Goal: Task Accomplishment & Management: Use online tool/utility

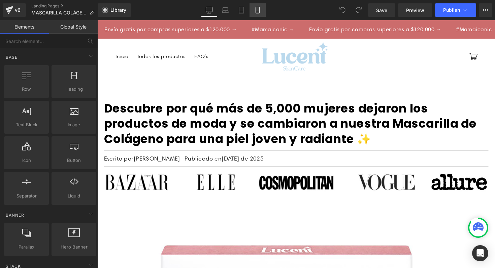
click at [256, 13] on link "Mobile" at bounding box center [257, 9] width 16 height 13
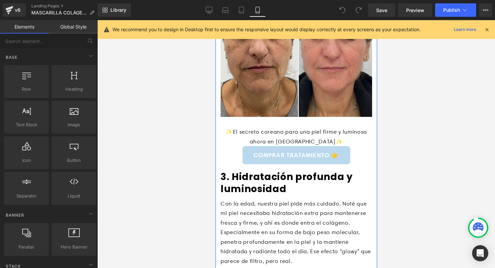
scroll to position [647, 0]
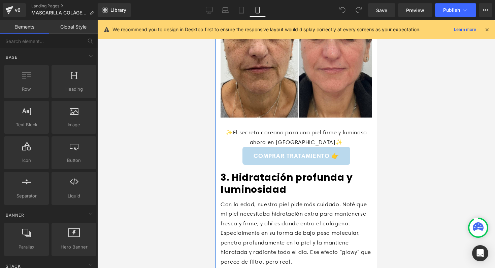
click at [279, 124] on div "✨El secreto coreano para una piel firme y luminosa ahora en Colombia✨ Text Bloc…" at bounding box center [295, 146] width 151 height 44
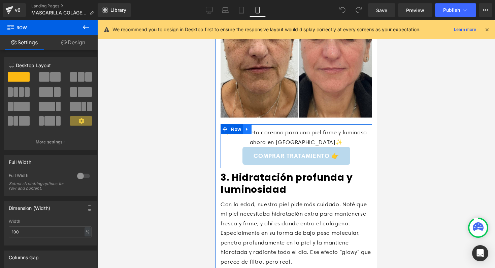
click at [245, 127] on icon at bounding box center [246, 129] width 5 height 5
click at [254, 127] on icon at bounding box center [255, 129] width 5 height 5
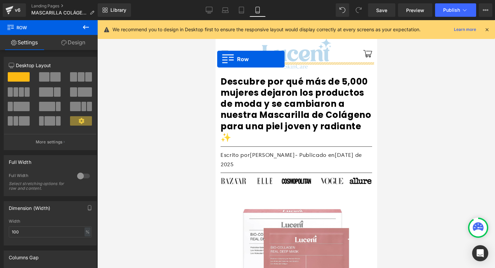
scroll to position [0, 0]
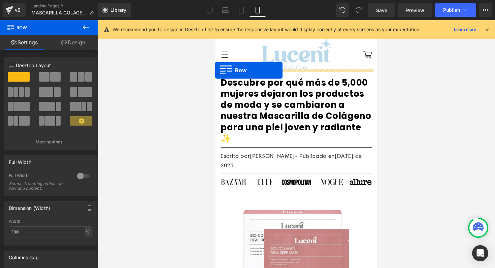
drag, startPoint x: 224, startPoint y: 143, endPoint x: 215, endPoint y: 71, distance: 72.6
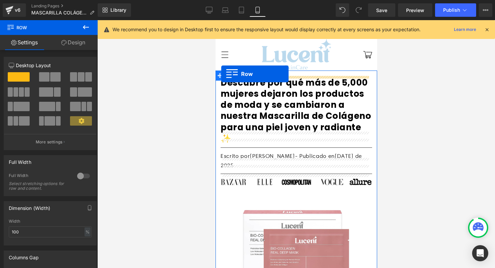
click at [221, 74] on icon at bounding box center [219, 75] width 5 height 5
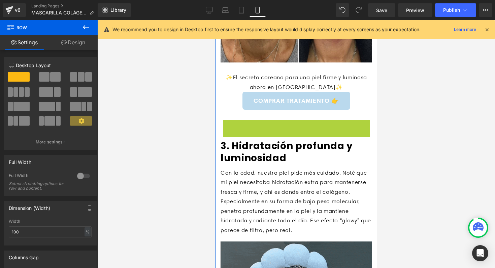
scroll to position [701, 0]
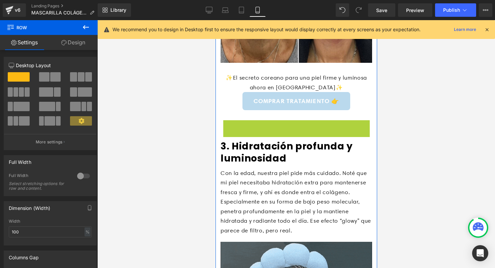
click at [272, 120] on div at bounding box center [296, 128] width 146 height 17
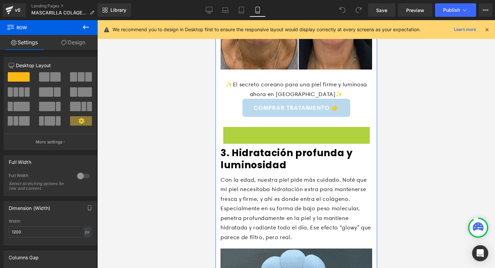
scroll to position [688, 0]
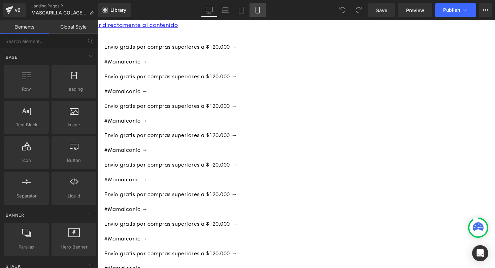
click at [258, 14] on link "Mobile" at bounding box center [257, 9] width 16 height 13
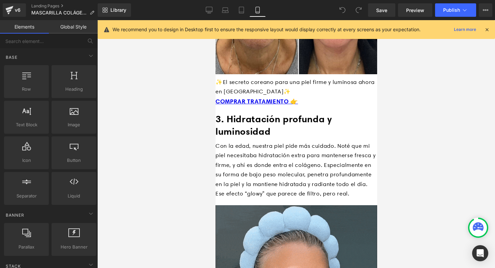
scroll to position [1451, 0]
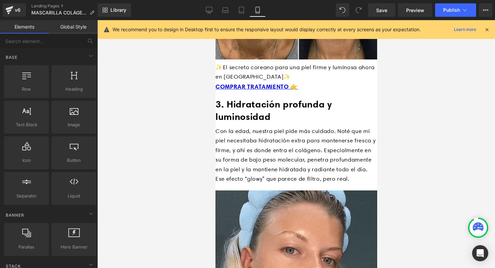
click at [215, 20] on span "Button" at bounding box center [215, 20] width 0 height 0
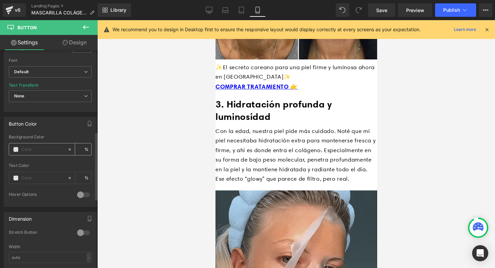
scroll to position [263, 0]
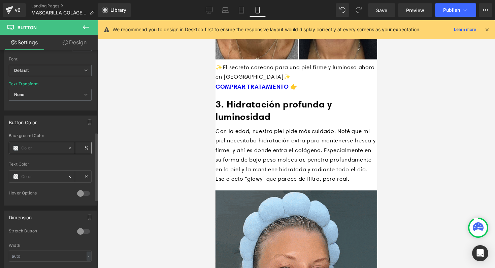
click at [48, 149] on input "text" at bounding box center [42, 148] width 43 height 7
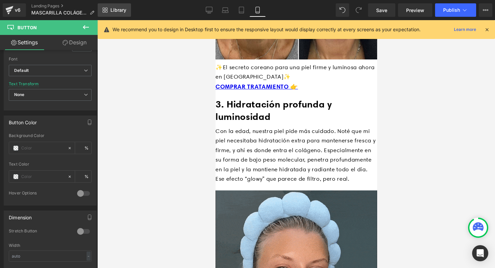
type input "0"
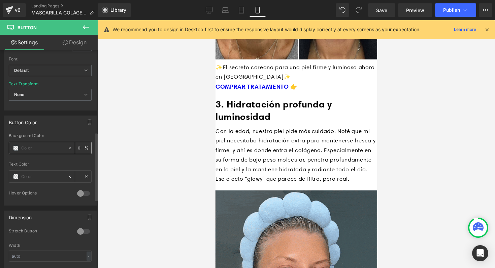
paste input "#FF0000"
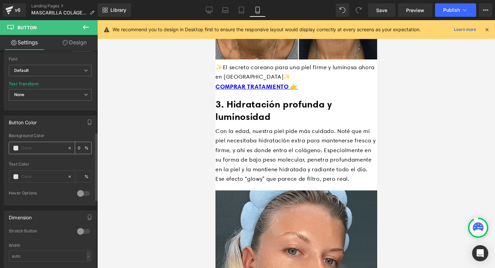
type input "#FF0000"
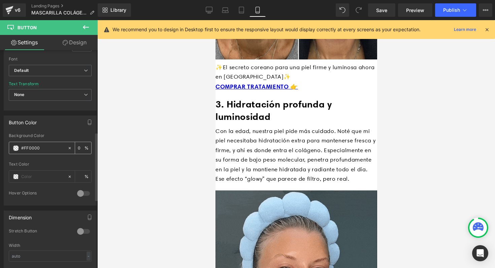
type input "100"
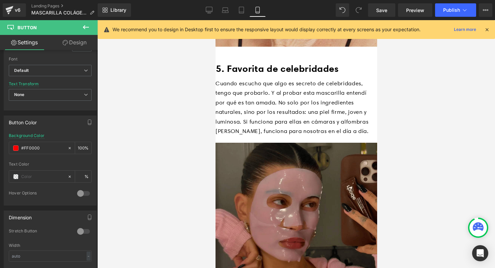
scroll to position [2013, 0]
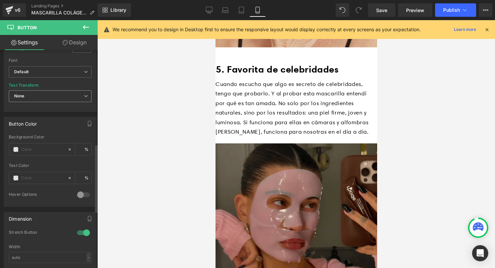
scroll to position [301, 0]
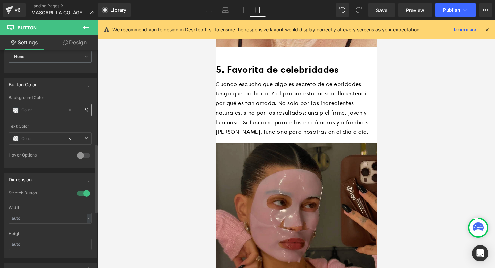
click at [35, 105] on div at bounding box center [38, 110] width 58 height 12
type input "0"
click at [35, 109] on input "text" at bounding box center [42, 110] width 43 height 7
paste input "#FF0000"
type input "#FF0000"
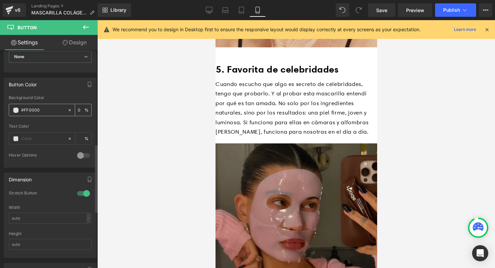
type input "100"
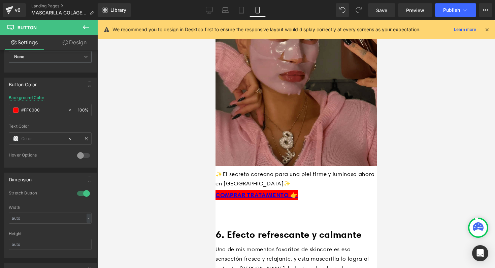
scroll to position [2187, 0]
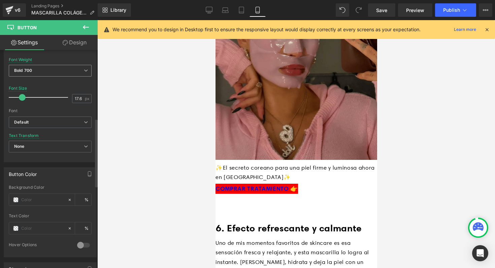
scroll to position [220, 0]
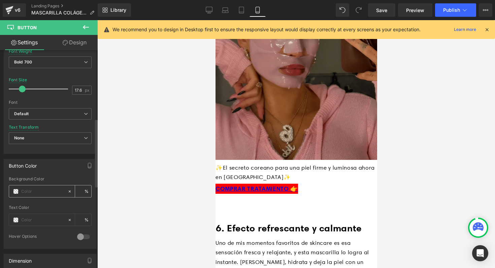
click at [38, 190] on input "text" at bounding box center [42, 191] width 43 height 7
type input "#FF0000"
type input "100"
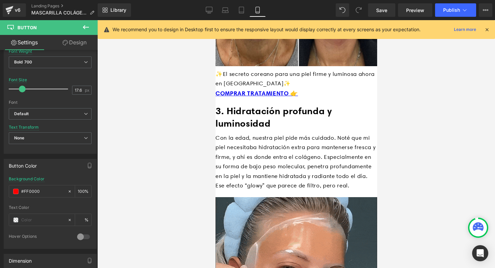
scroll to position [1444, 0]
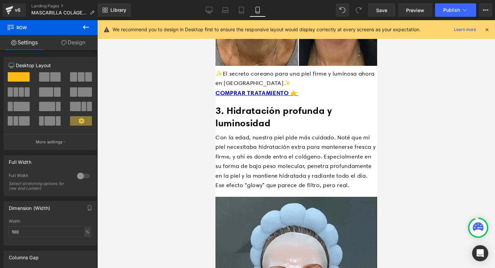
click at [215, 20] on icon at bounding box center [215, 20] width 0 height 0
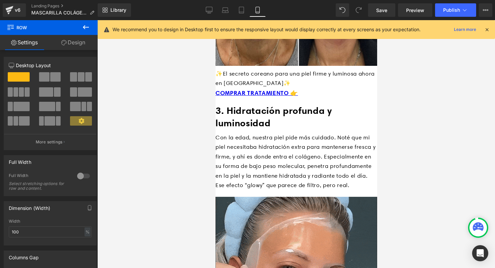
click at [215, 20] on icon at bounding box center [215, 20] width 0 height 0
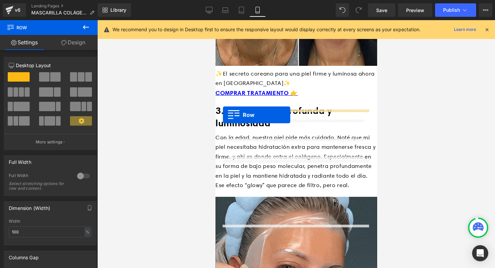
drag, startPoint x: 225, startPoint y: 173, endPoint x: 222, endPoint y: 115, distance: 57.9
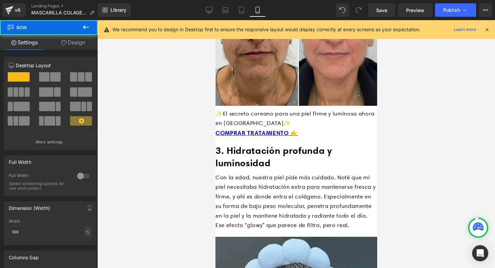
scroll to position [1395, 0]
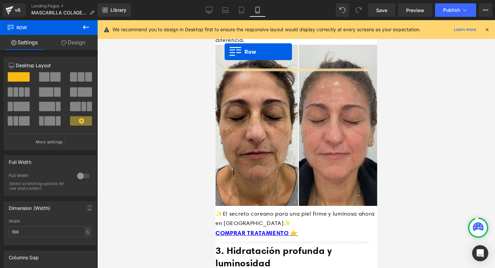
drag, startPoint x: 224, startPoint y: 170, endPoint x: 224, endPoint y: 46, distance: 123.8
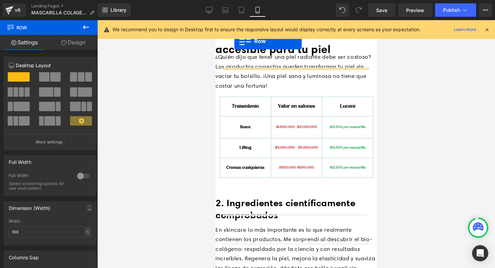
scroll to position [1056, 0]
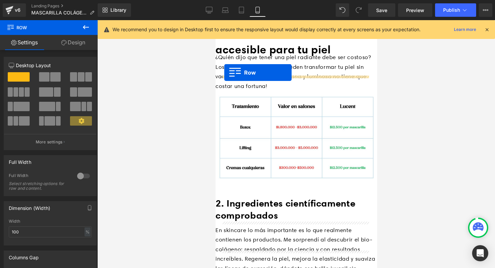
drag, startPoint x: 224, startPoint y: 141, endPoint x: 224, endPoint y: 73, distance: 68.6
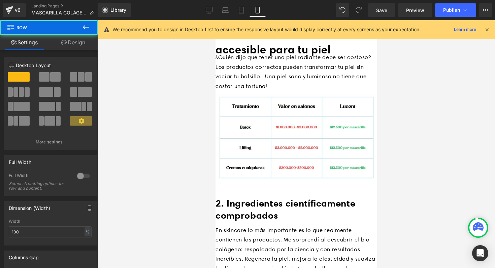
click at [485, 32] on icon at bounding box center [486, 30] width 6 height 6
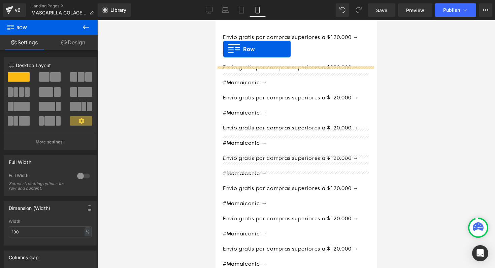
scroll to position [1, 0]
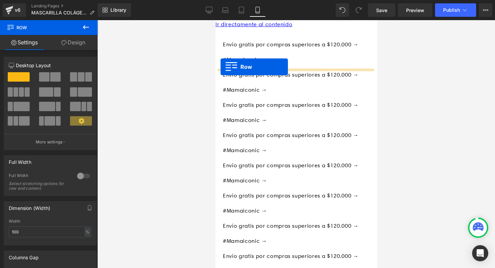
drag, startPoint x: 224, startPoint y: 89, endPoint x: 220, endPoint y: 67, distance: 22.6
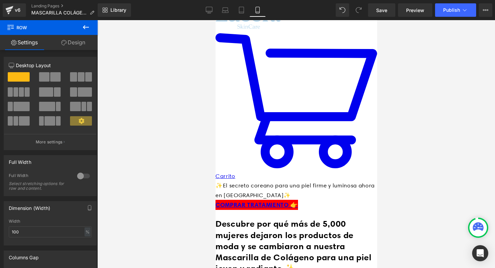
scroll to position [638, 0]
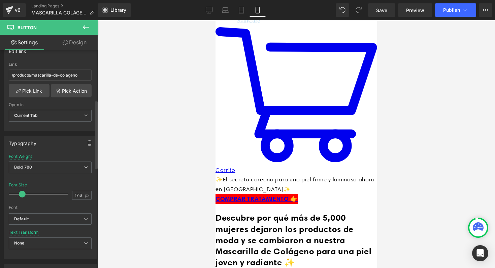
scroll to position [160, 0]
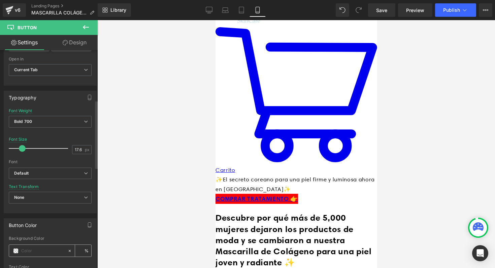
click at [44, 249] on input "text" at bounding box center [42, 251] width 43 height 7
type input "#FF0000"
type input "100"
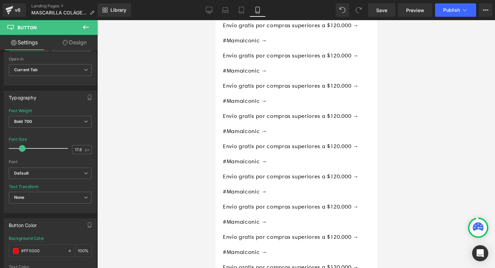
scroll to position [0, 0]
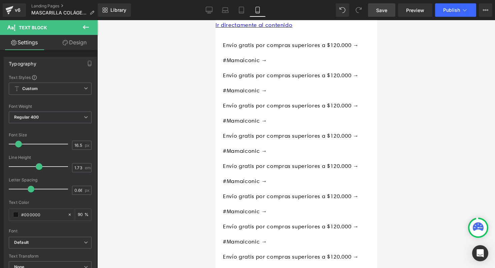
click at [385, 14] on link "Save" at bounding box center [381, 9] width 27 height 13
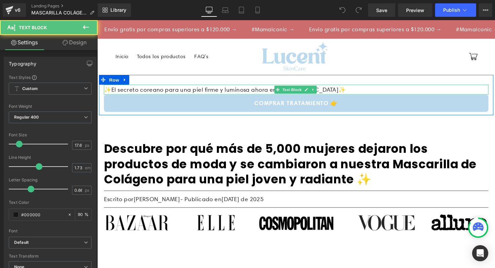
click at [107, 92] on p "✨El secreto coreano para una piel firme y luminosa ahora en [GEOGRAPHIC_DATA]✨" at bounding box center [301, 91] width 394 height 10
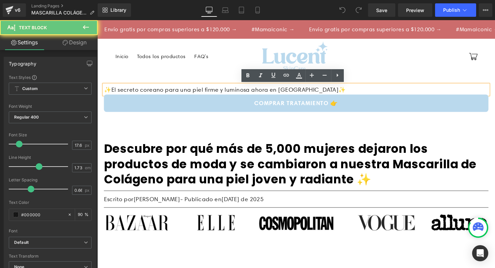
click at [104, 92] on p "✨El secreto coreano para una piel firme y luminosa ahora en [GEOGRAPHIC_DATA]✨" at bounding box center [301, 91] width 394 height 10
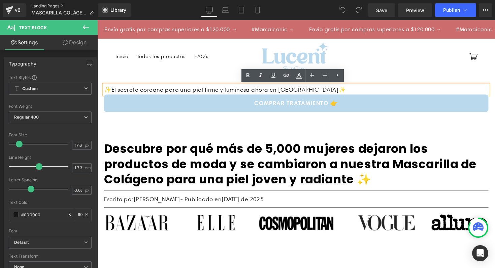
paste div
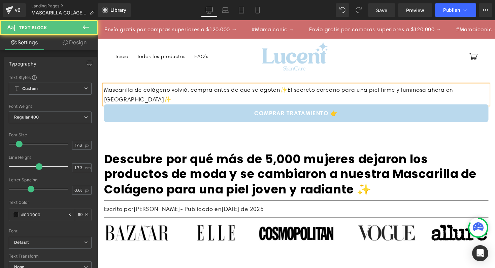
click at [285, 92] on p "Mascarilla de colágeno volvió, compra antes de que se agoten✨El secreto coreano…" at bounding box center [301, 96] width 394 height 21
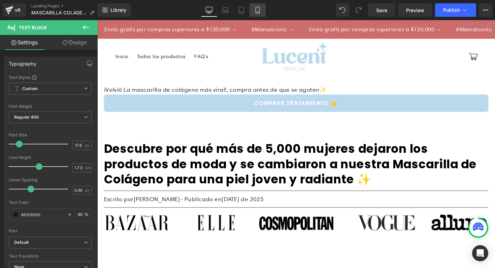
click at [255, 9] on icon at bounding box center [257, 10] width 7 height 7
type input "16.5"
type input "90"
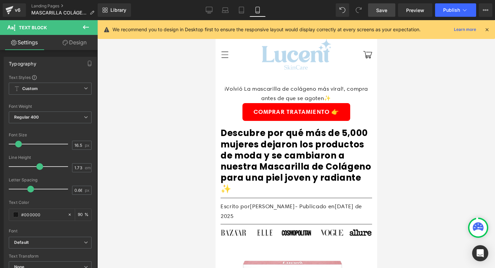
click at [383, 9] on span "Save" at bounding box center [381, 10] width 11 height 7
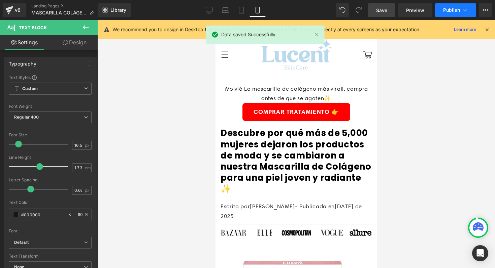
click at [454, 11] on span "Publish" at bounding box center [451, 9] width 17 height 5
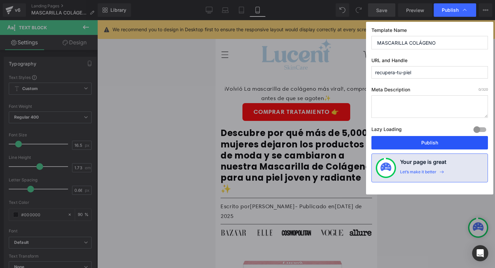
click at [423, 145] on button "Publish" at bounding box center [429, 142] width 116 height 13
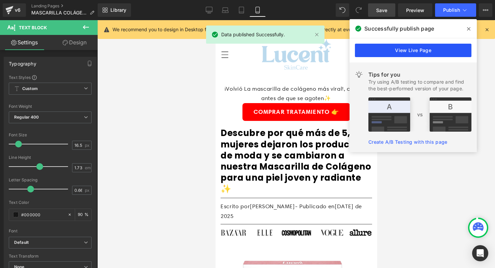
click at [0, 0] on link "View Live Page" at bounding box center [0, 0] width 0 height 0
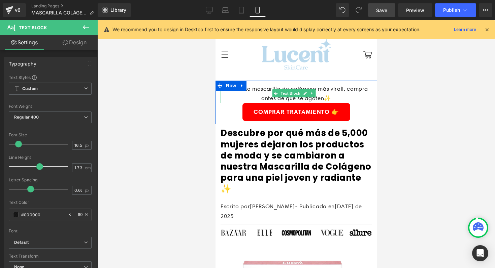
click at [252, 88] on p "¡Volvió La mascarilla de colágeno más viral!, compra antes de que se agoten✨" at bounding box center [295, 93] width 151 height 19
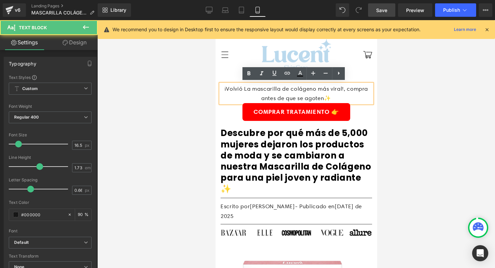
click at [230, 104] on div "COMPRAR TRATAMIENTO 👉" at bounding box center [295, 112] width 151 height 18
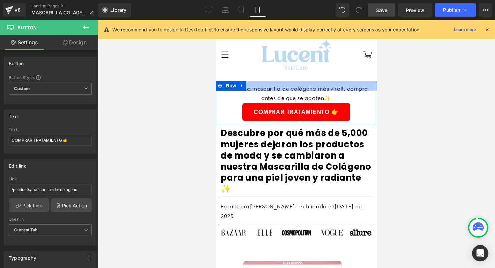
click at [258, 82] on div at bounding box center [295, 86] width 161 height 10
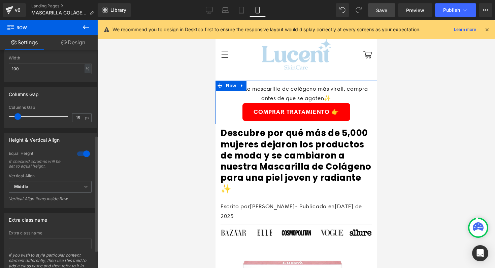
scroll to position [193, 0]
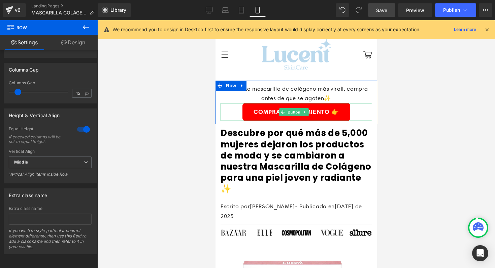
click at [222, 113] on div "COMPRAR TRATAMIENTO 👉" at bounding box center [295, 112] width 151 height 18
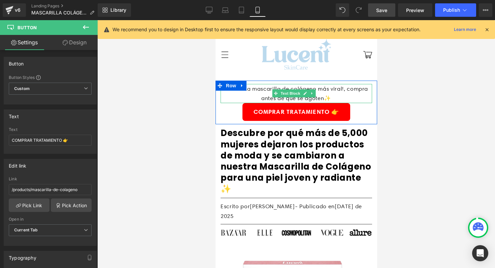
click at [226, 96] on p "¡Volvió La mascarilla de colágeno más viral!, compra antes de que se agoten✨" at bounding box center [295, 93] width 151 height 19
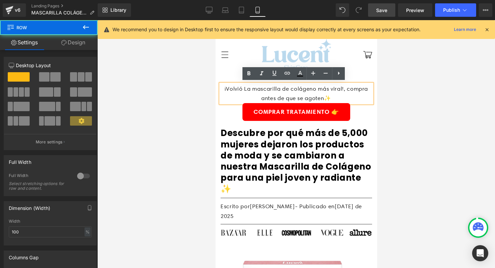
click at [218, 106] on div "¡Volvió La mascarilla de colágeno más viral!, compra antes de que se agoten✨ Te…" at bounding box center [295, 106] width 161 height 31
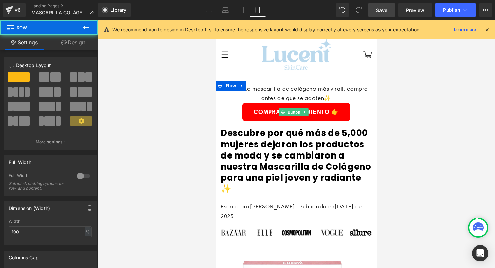
click at [223, 105] on div "COMPRAR TRATAMIENTO 👉" at bounding box center [295, 112] width 151 height 18
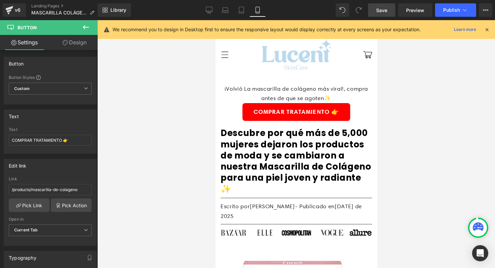
click at [397, 99] on div at bounding box center [295, 144] width 397 height 248
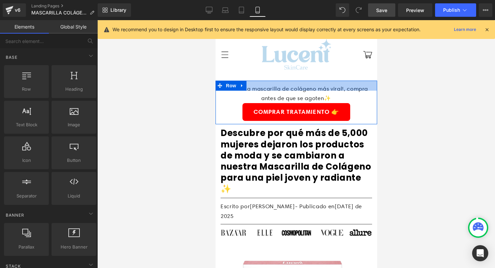
click at [254, 82] on div at bounding box center [295, 86] width 161 height 10
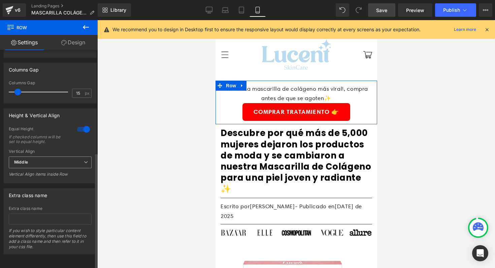
click at [51, 161] on span "Middle" at bounding box center [50, 163] width 83 height 12
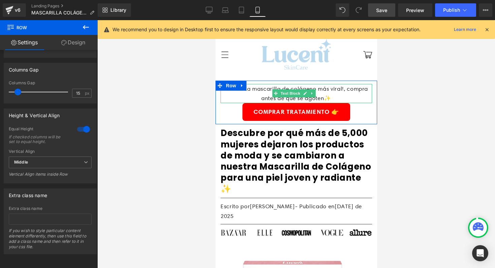
click at [242, 97] on p "¡Volvió La mascarilla de colágeno más viral!, compra antes de que se agoten✨" at bounding box center [295, 93] width 151 height 19
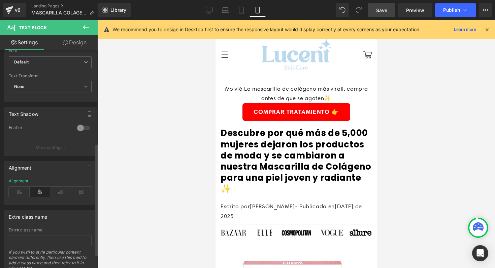
scroll to position [207, 0]
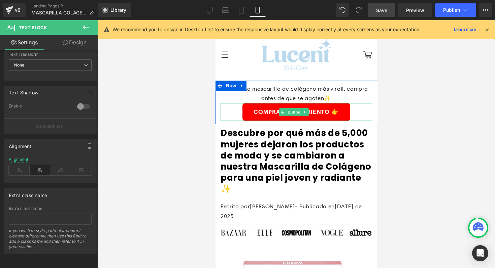
click at [233, 113] on div "COMPRAR TRATAMIENTO 👉" at bounding box center [295, 112] width 151 height 18
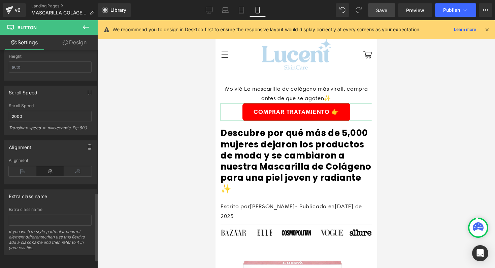
scroll to position [484, 0]
click at [87, 27] on icon at bounding box center [86, 27] width 6 height 4
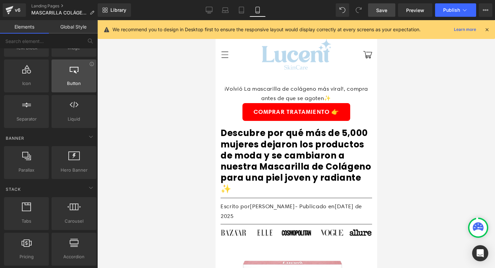
scroll to position [86, 0]
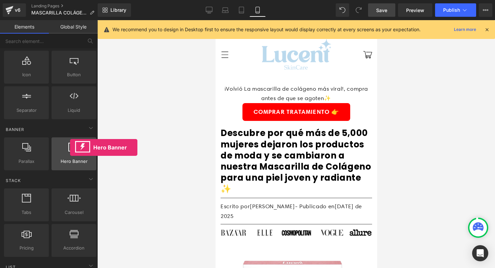
click at [70, 148] on icon at bounding box center [73, 147] width 11 height 9
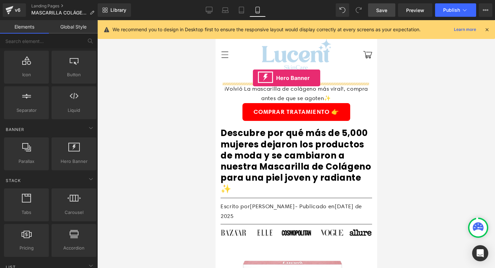
drag, startPoint x: 285, startPoint y: 168, endPoint x: 252, endPoint y: 78, distance: 95.7
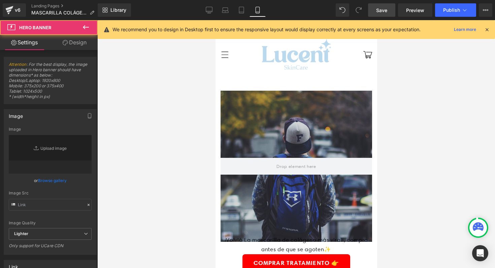
type input "https://d1um8515vdn9kb.cloudfront.net/images/hero.jpg"
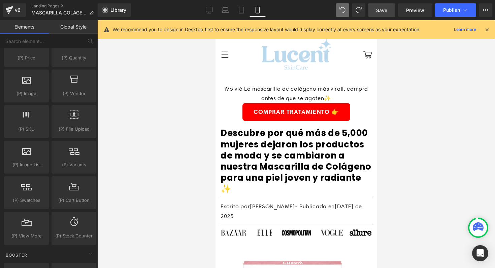
scroll to position [714, 0]
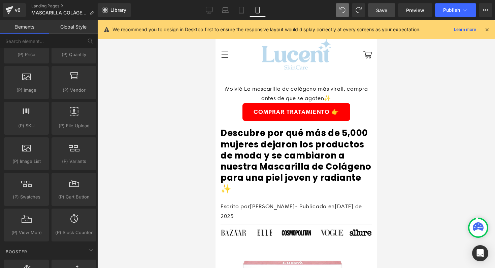
click at [386, 13] on span "Save" at bounding box center [381, 10] width 11 height 7
click at [448, 13] on button "Publish" at bounding box center [455, 9] width 41 height 13
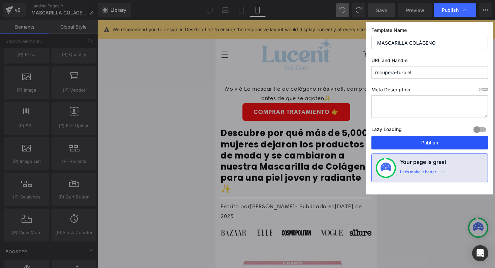
click at [420, 147] on button "Publish" at bounding box center [429, 142] width 116 height 13
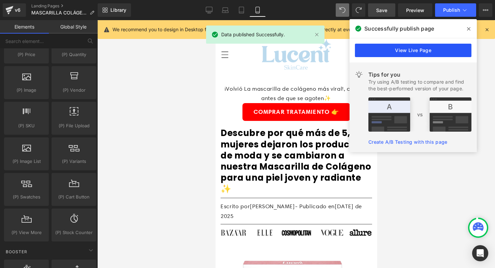
click at [429, 44] on link "View Live Page" at bounding box center [413, 50] width 116 height 13
